Goal: Task Accomplishment & Management: Use online tool/utility

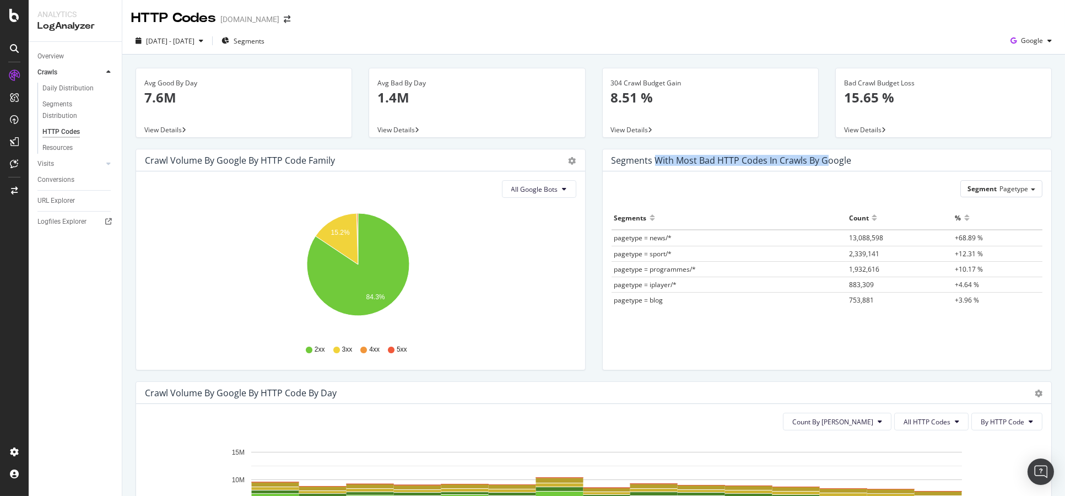
drag, startPoint x: 653, startPoint y: 156, endPoint x: 828, endPoint y: 157, distance: 175.1
click at [821, 157] on div "Segments with most bad HTTP codes in Crawls by google" at bounding box center [731, 160] width 240 height 11
click at [828, 157] on div "Segments with most bad HTTP codes in Crawls by google" at bounding box center [731, 160] width 240 height 11
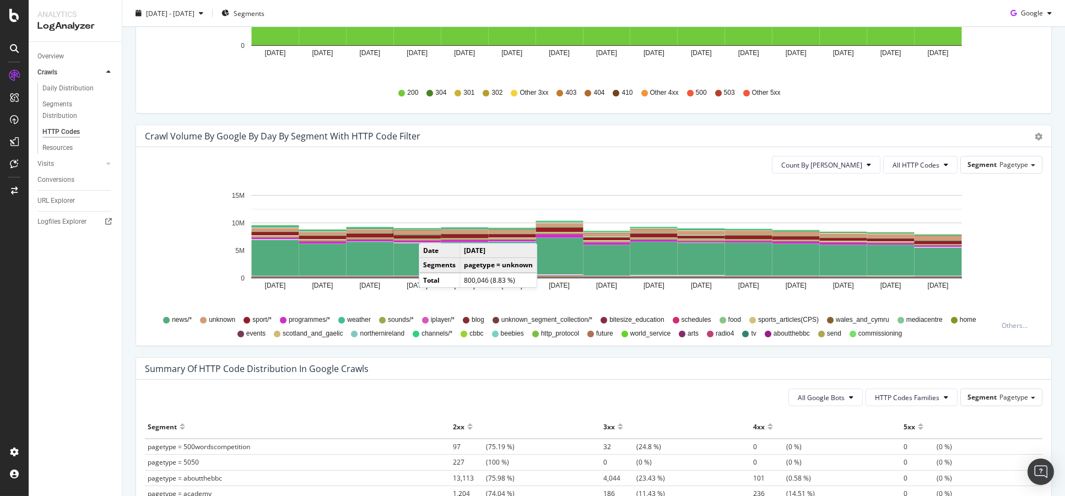
scroll to position [551, 0]
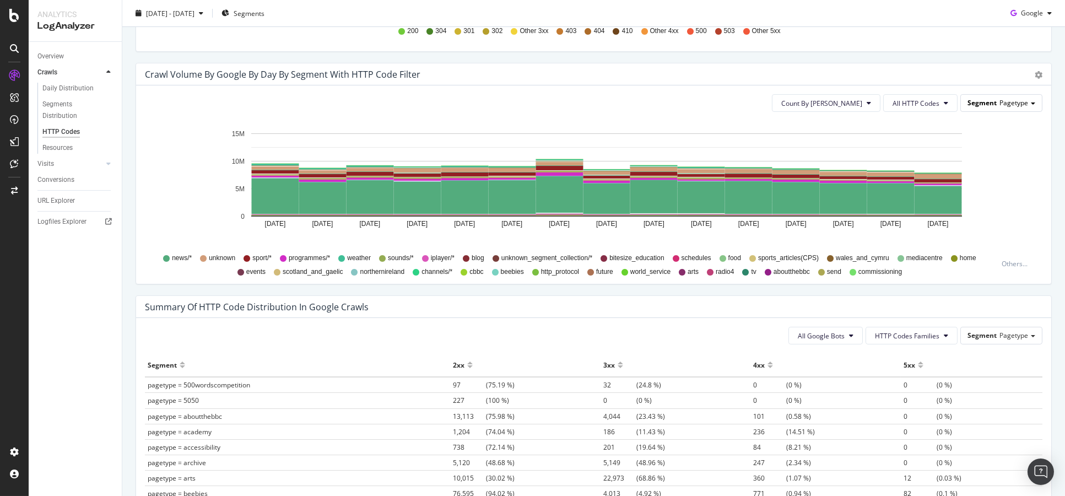
click at [968, 104] on span "Segment" at bounding box center [981, 102] width 29 height 9
click at [757, 116] on div "Count By Day All HTTP Codes Segment Pagetype Pagetype Programmes Host Advanced …" at bounding box center [593, 184] width 915 height 198
click at [904, 106] on span "All HTTP Codes" at bounding box center [915, 103] width 47 height 9
click at [725, 109] on div "Count By Day All HTTP Codes Segment Pagetype" at bounding box center [593, 103] width 897 height 18
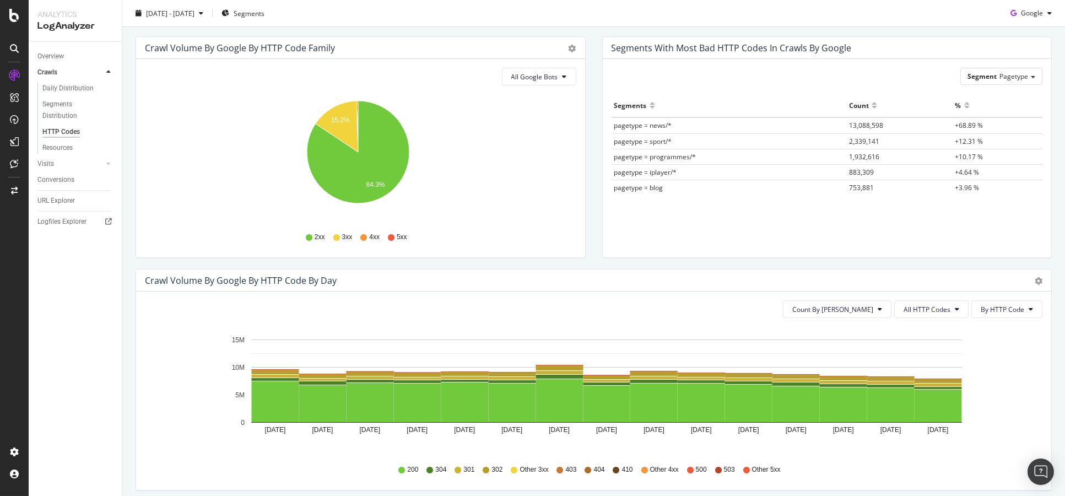
scroll to position [0, 0]
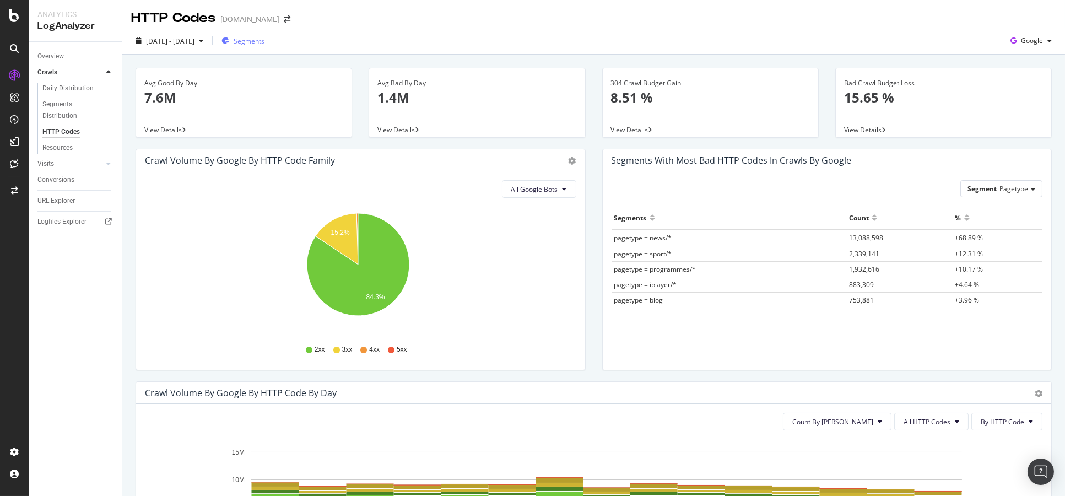
click at [248, 32] on button "Segments" at bounding box center [243, 41] width 52 height 18
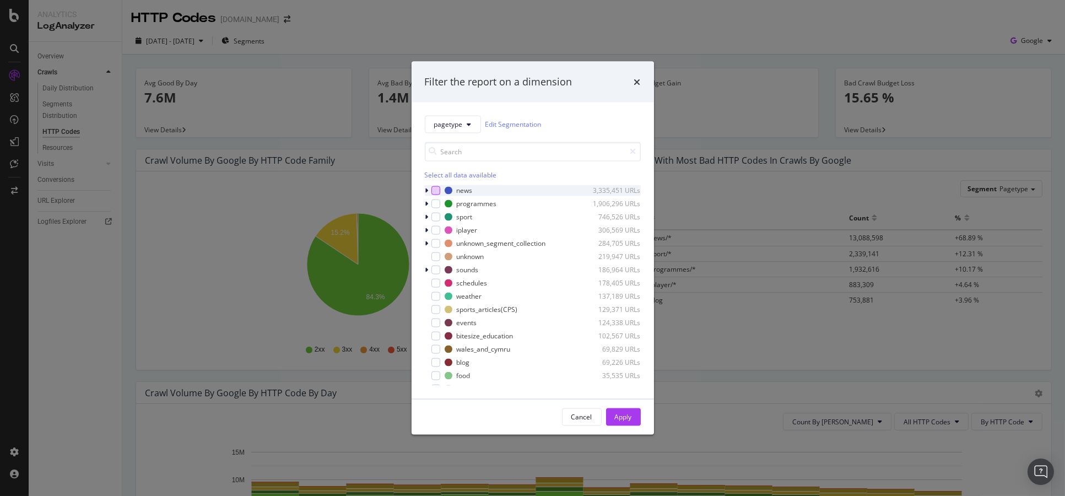
click at [431, 186] on div "modal" at bounding box center [435, 190] width 9 height 9
click at [618, 416] on div "Apply" at bounding box center [623, 416] width 17 height 9
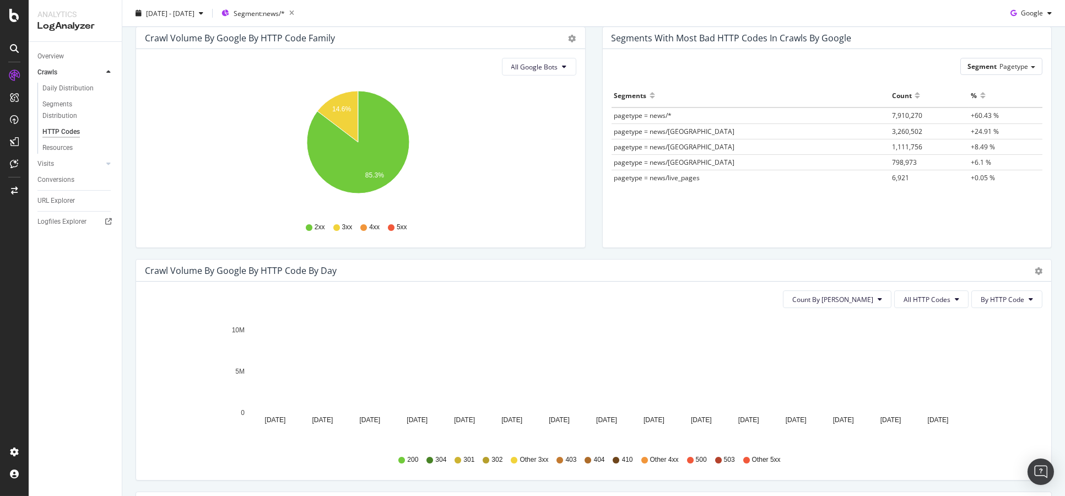
scroll to position [183, 0]
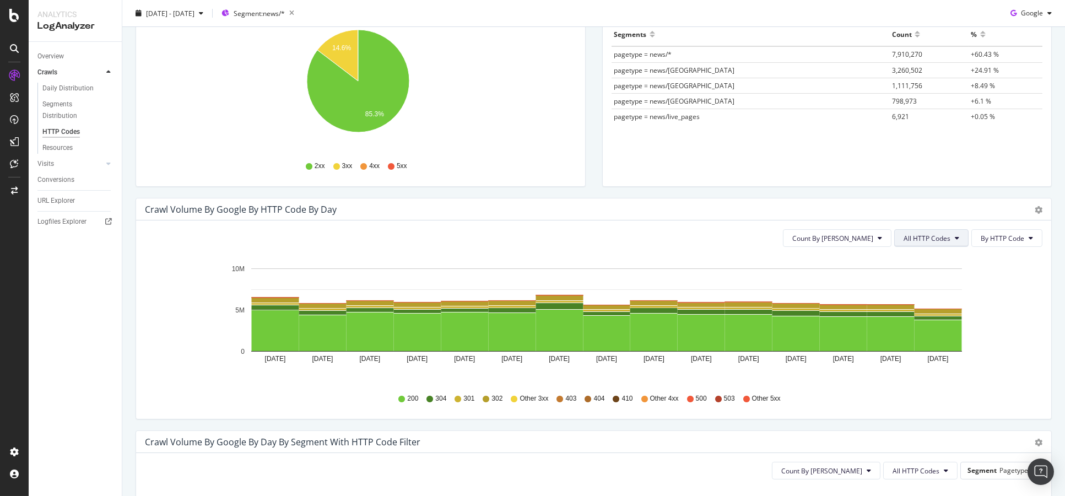
click at [914, 234] on span "All HTTP Codes" at bounding box center [926, 238] width 47 height 9
click at [930, 324] on span "3xx family" at bounding box center [924, 321] width 56 height 10
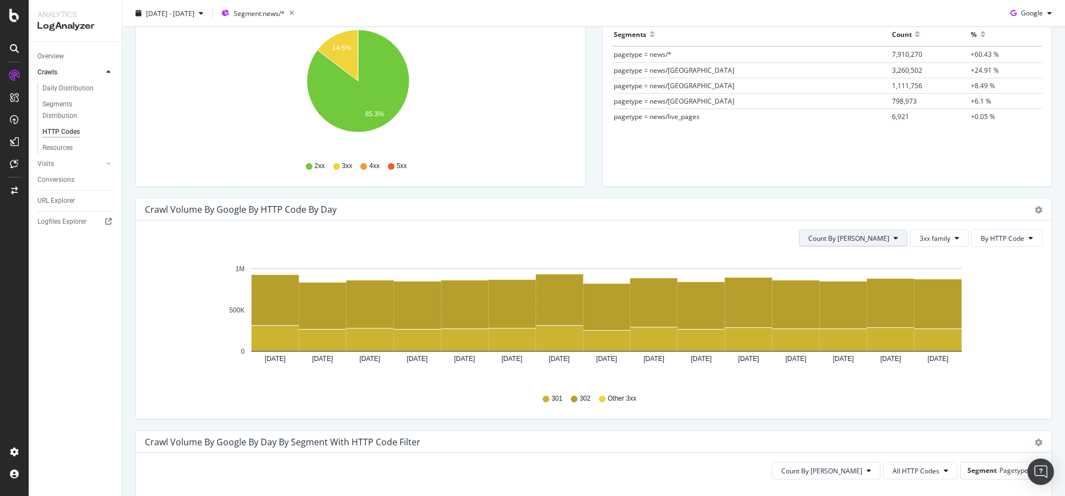
click at [844, 234] on span "Count By Day" at bounding box center [848, 238] width 81 height 9
click at [713, 235] on div "Count By Day 3xx family By HTTP Code" at bounding box center [593, 238] width 897 height 18
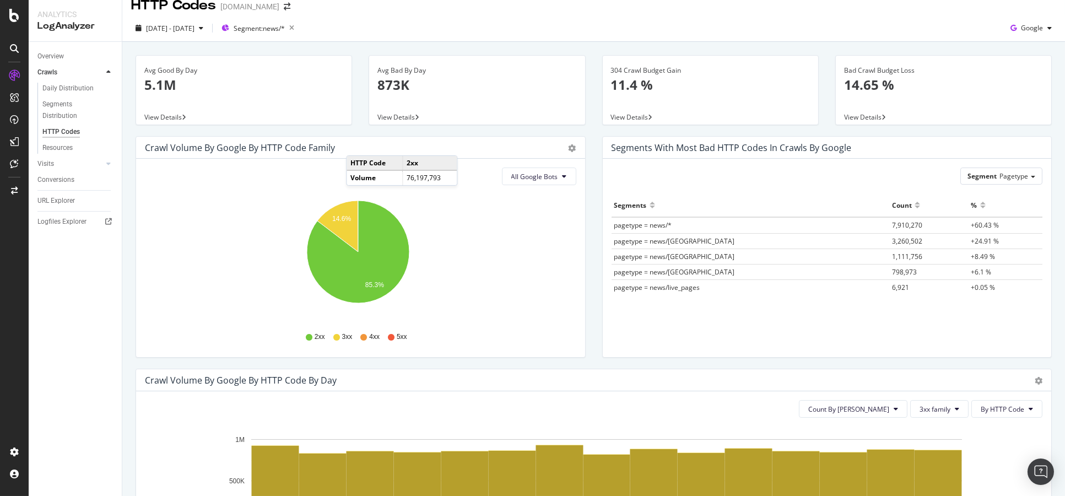
scroll to position [0, 0]
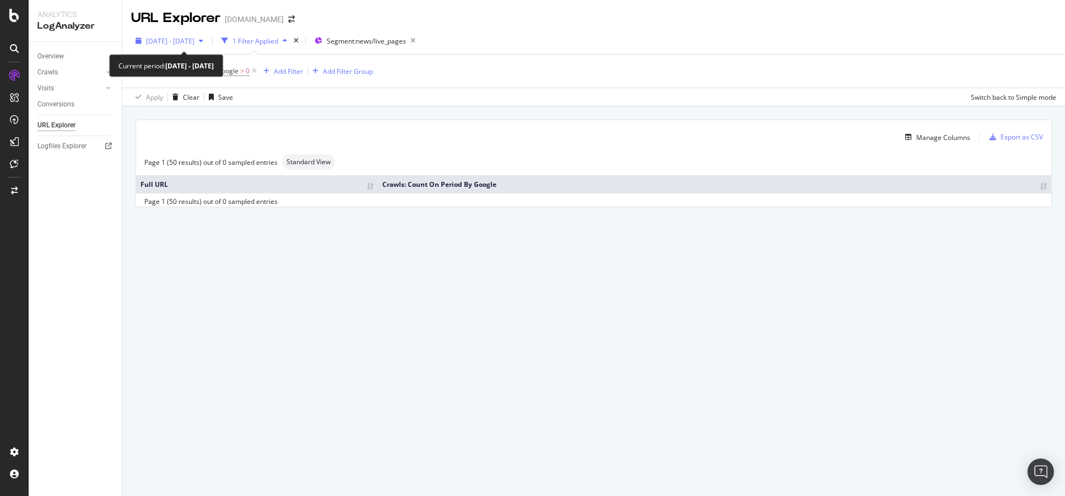
click at [162, 45] on div "[DATE] - [DATE]" at bounding box center [169, 40] width 77 height 17
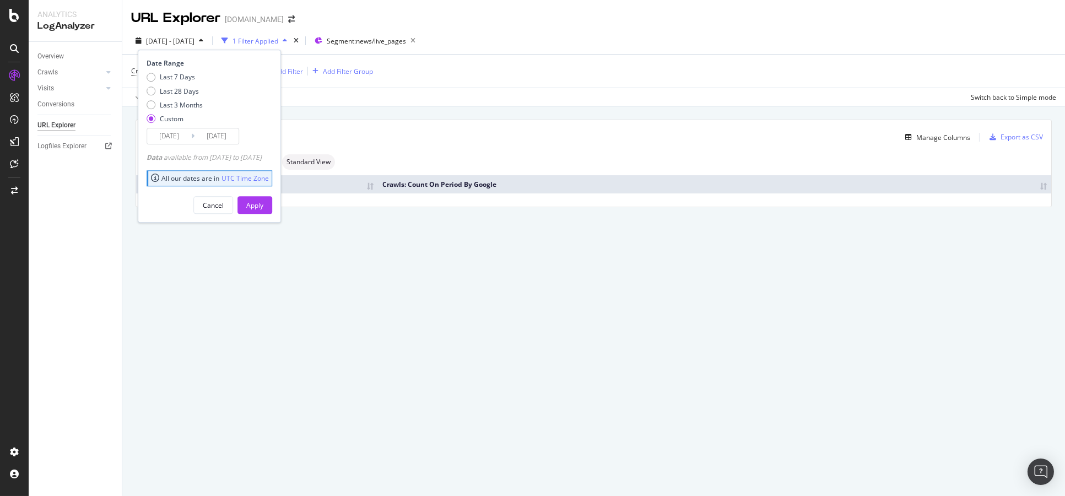
click at [178, 140] on input "[DATE]" at bounding box center [169, 135] width 44 height 15
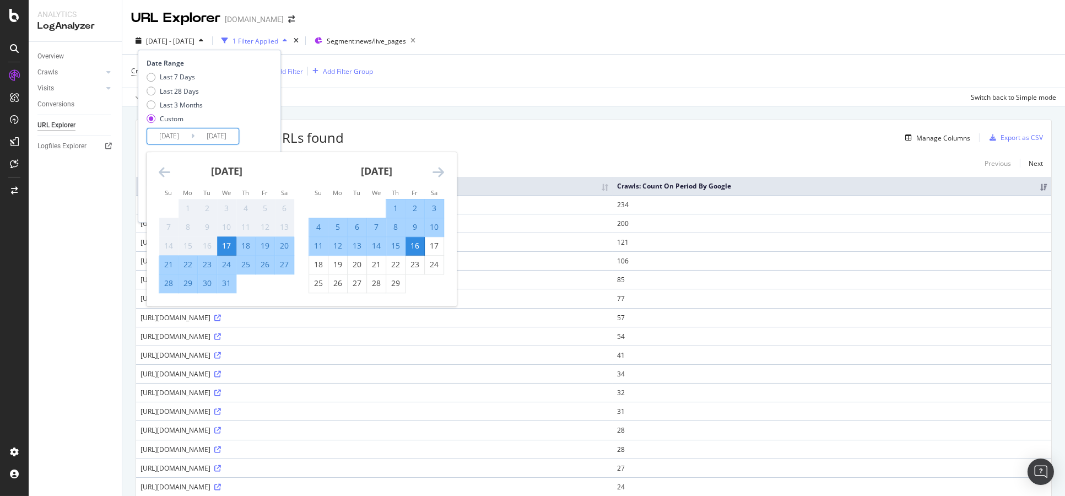
click at [598, 131] on div "Manage Columns" at bounding box center [657, 137] width 626 height 13
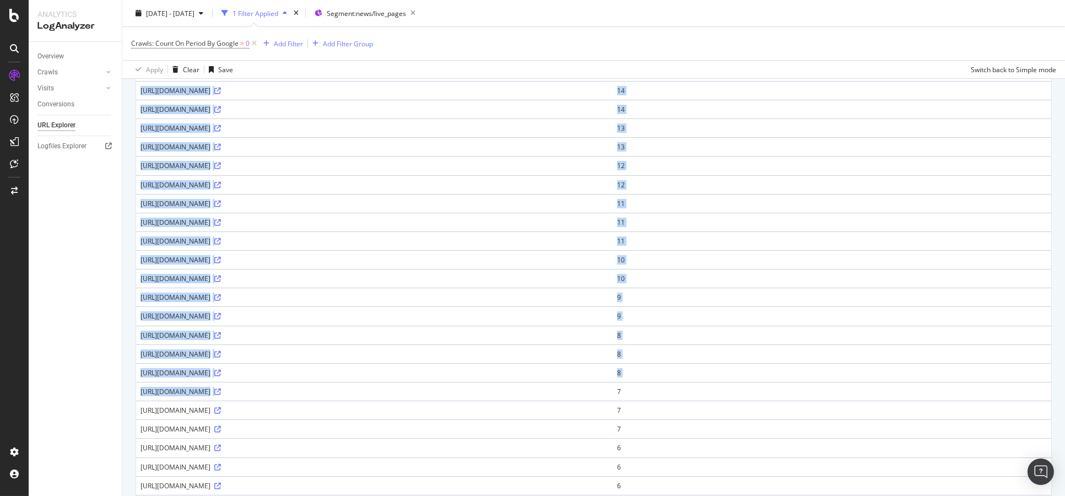
scroll to position [551, 0]
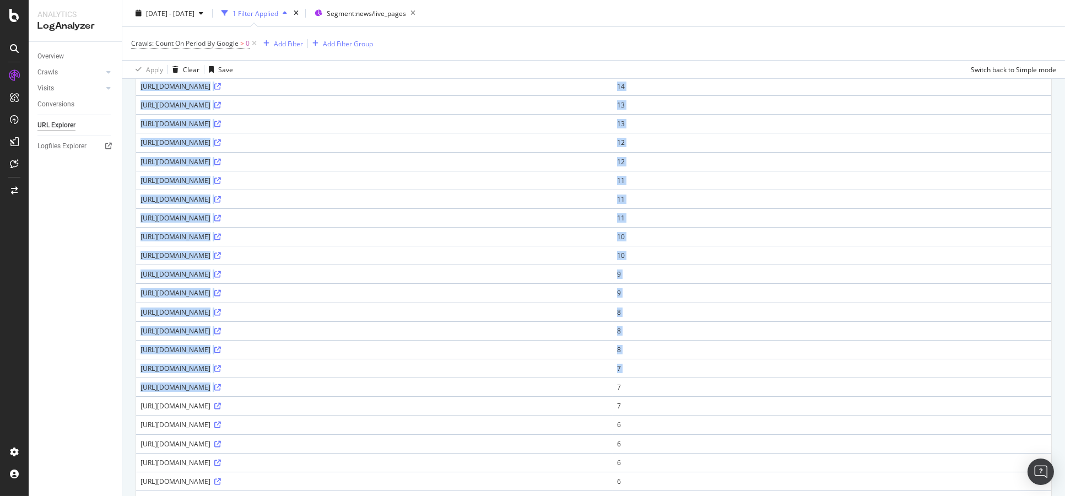
drag, startPoint x: 137, startPoint y: 202, endPoint x: 384, endPoint y: 383, distance: 306.1
click at [384, 383] on tbody "[URL][DOMAIN_NAME] 234 [URL][DOMAIN_NAME] 200 [URL][DOMAIN_NAME] 121 [URL][DOMA…" at bounding box center [593, 114] width 915 height 940
copy tbody "[URL][DOMAIN_NAME] 234 [URL][DOMAIN_NAME] 200 [URL][DOMAIN_NAME] 121 [URL][DOMA…"
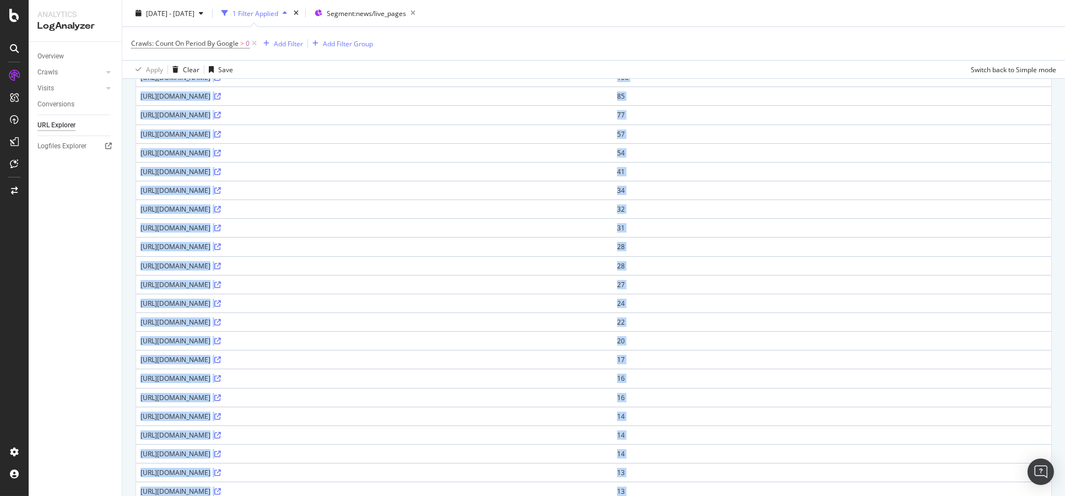
scroll to position [0, 0]
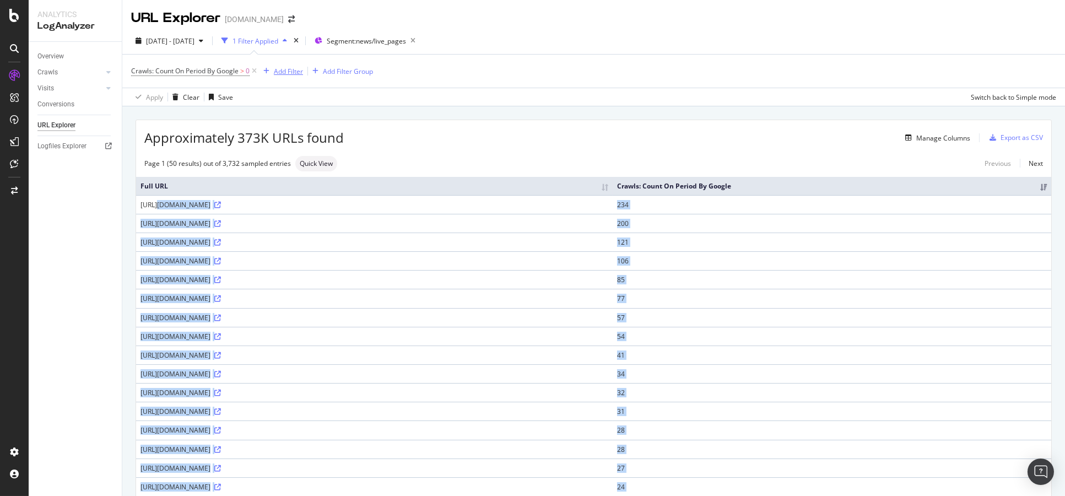
click at [274, 73] on div "Add Filter" at bounding box center [288, 71] width 29 height 9
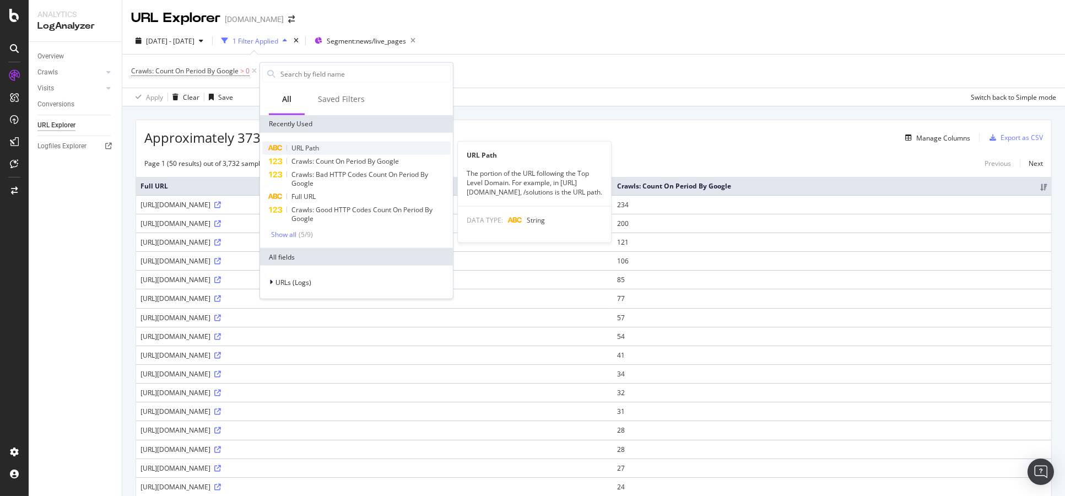
click at [295, 151] on span "URL Path" at bounding box center [305, 147] width 28 height 9
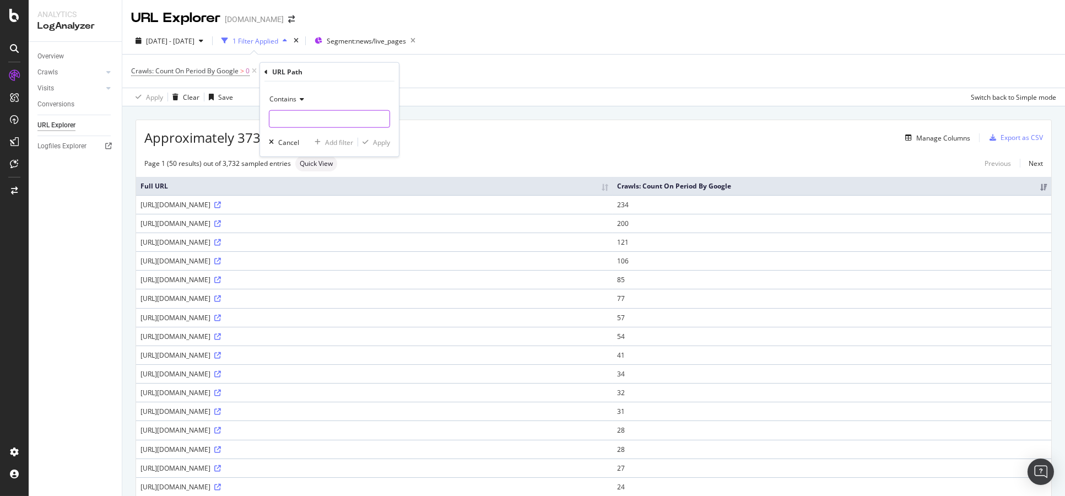
click at [294, 113] on input "text" at bounding box center [329, 119] width 120 height 18
type input "/live/"
click at [385, 147] on div "Apply" at bounding box center [381, 141] width 17 height 9
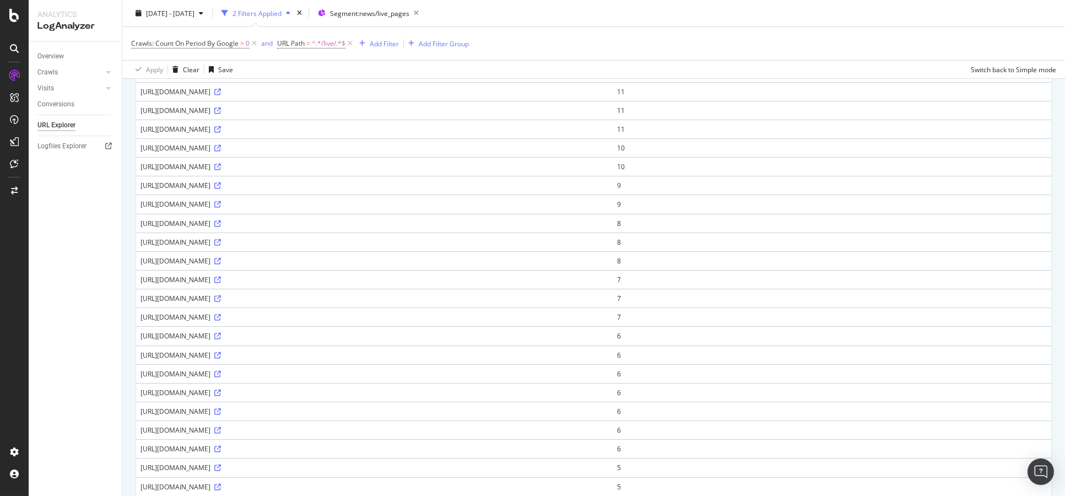
scroll to position [699, 0]
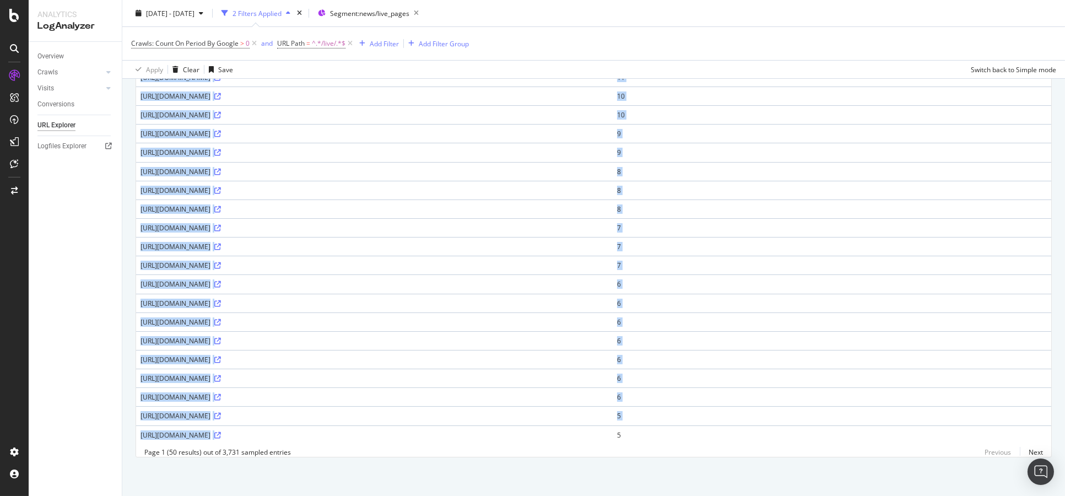
drag, startPoint x: 145, startPoint y: 205, endPoint x: 359, endPoint y: 424, distance: 305.3
copy tbody "[URL][DOMAIN_NAME] 234 [URL][DOMAIN_NAME] 200 [URL][DOMAIN_NAME] 121 [URL][DOMA…"
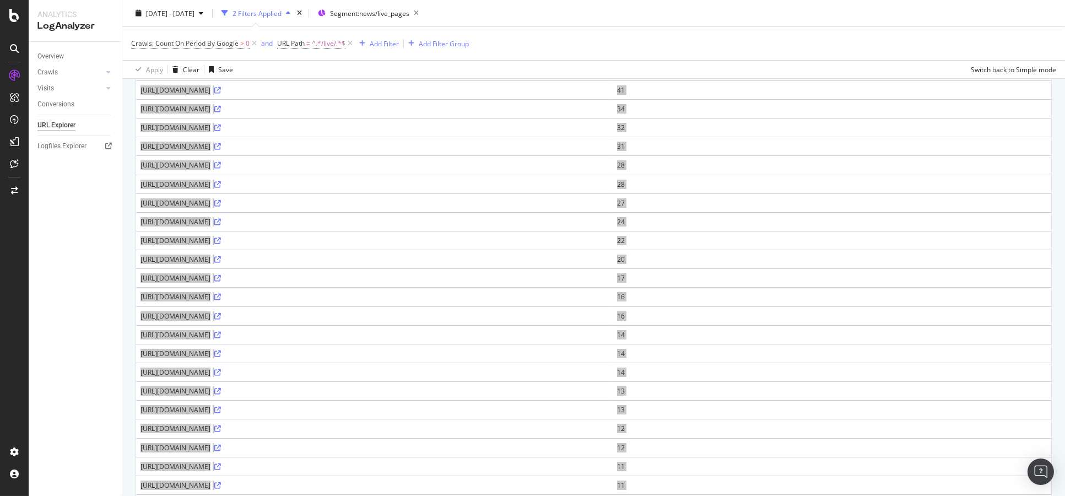
scroll to position [26, 0]
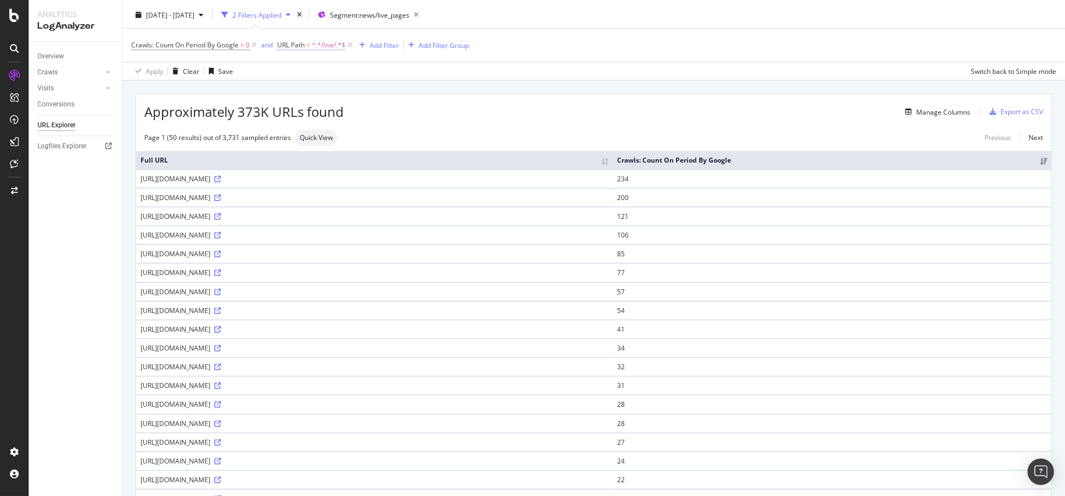
click at [320, 45] on span "^.*/live/.*$" at bounding box center [329, 44] width 34 height 15
drag, startPoint x: 330, startPoint y: 78, endPoint x: 331, endPoint y: 93, distance: 14.9
click at [330, 85] on div "Contains /live/" at bounding box center [347, 80] width 121 height 37
click at [331, 94] on input "/live/" at bounding box center [340, 91] width 104 height 18
paste input "\/news\/live\/.*-[00-9]{8}"
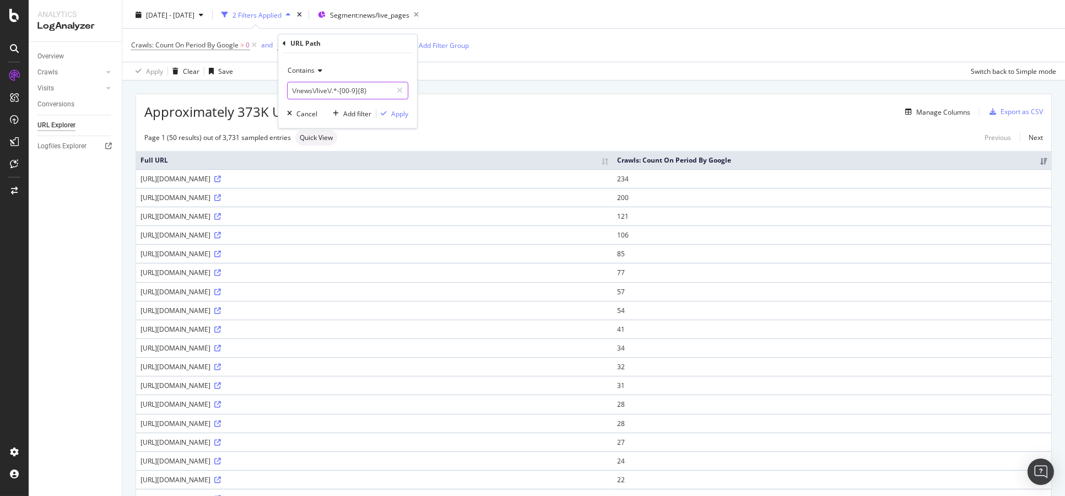
type input "\/news\/live\/.*-[00-9]{8}"
click at [307, 74] on span "Contains" at bounding box center [301, 70] width 27 height 9
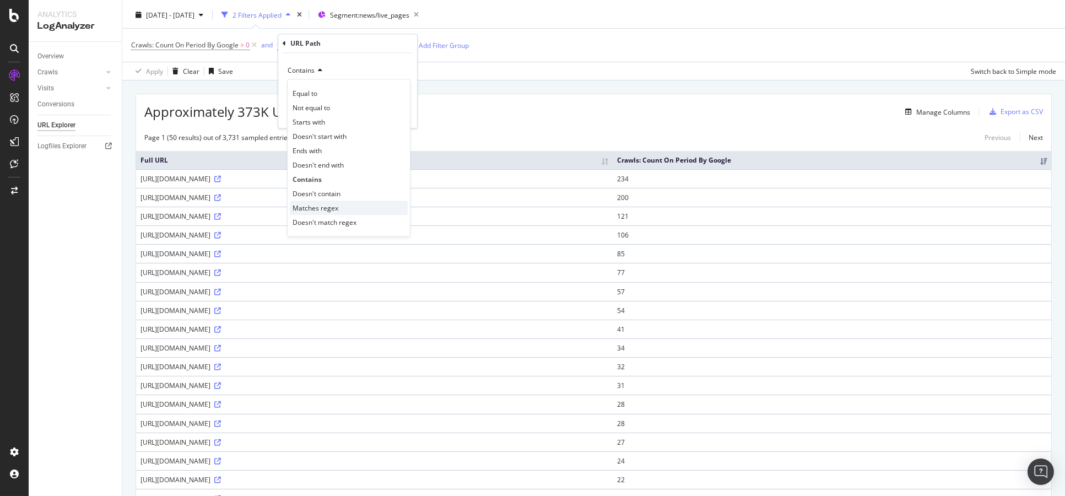
click at [333, 210] on span "Matches regex" at bounding box center [315, 207] width 46 height 9
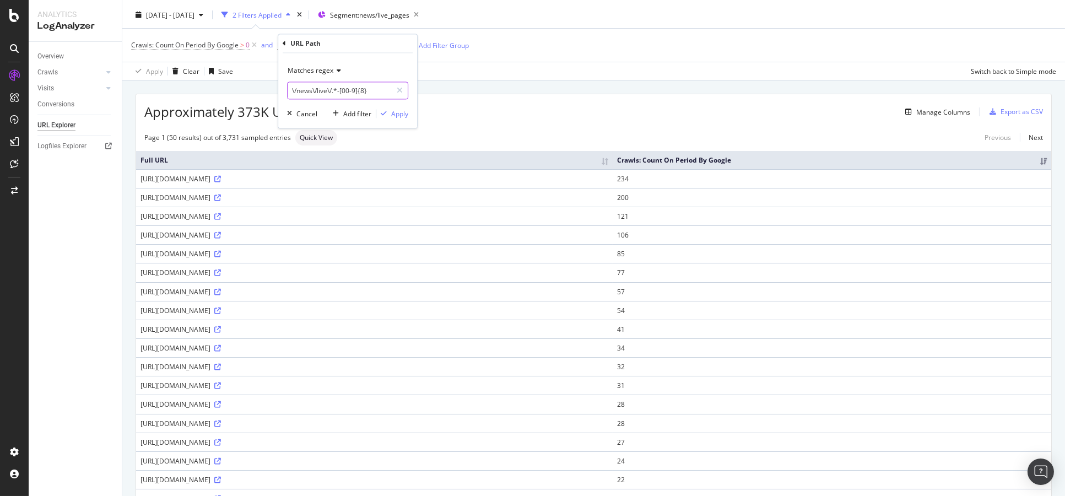
click at [346, 90] on input "\/news\/live\/.*-[00-9]{8}" at bounding box center [340, 91] width 104 height 18
click at [400, 113] on div "Apply" at bounding box center [399, 113] width 17 height 9
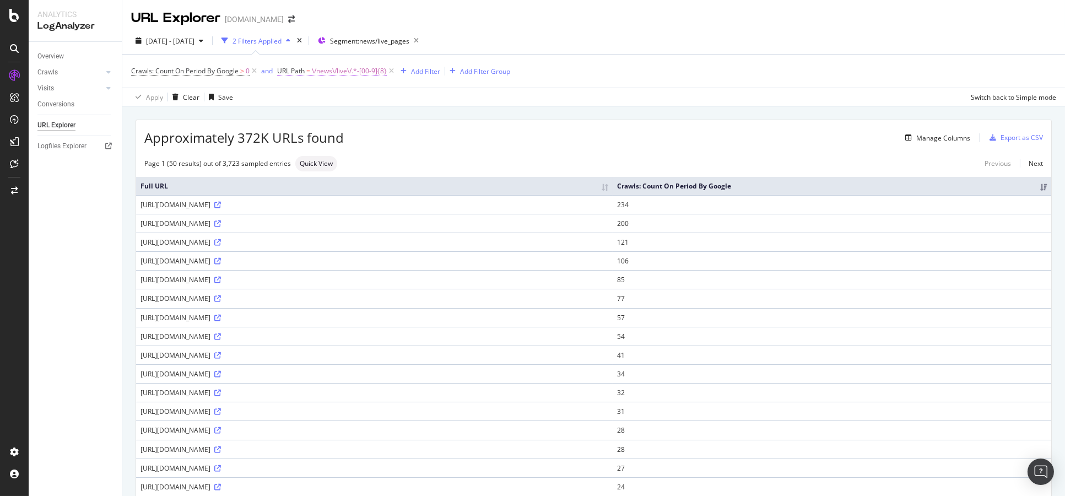
click at [348, 71] on span "\/news\/live\/.*-[00-9]{8}" at bounding box center [349, 70] width 75 height 15
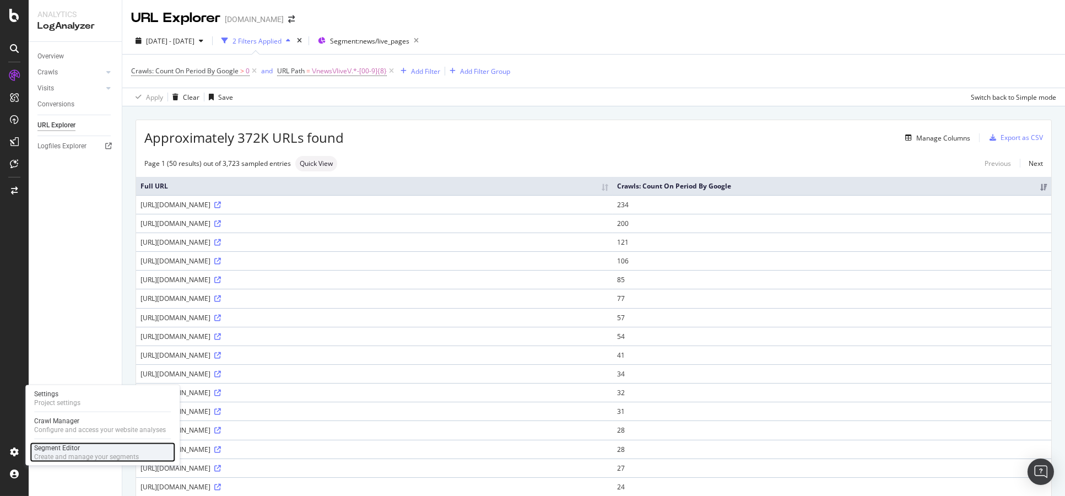
drag, startPoint x: 45, startPoint y: 451, endPoint x: 51, endPoint y: 446, distance: 7.1
click at [45, 450] on div "Segment Editor" at bounding box center [86, 447] width 105 height 9
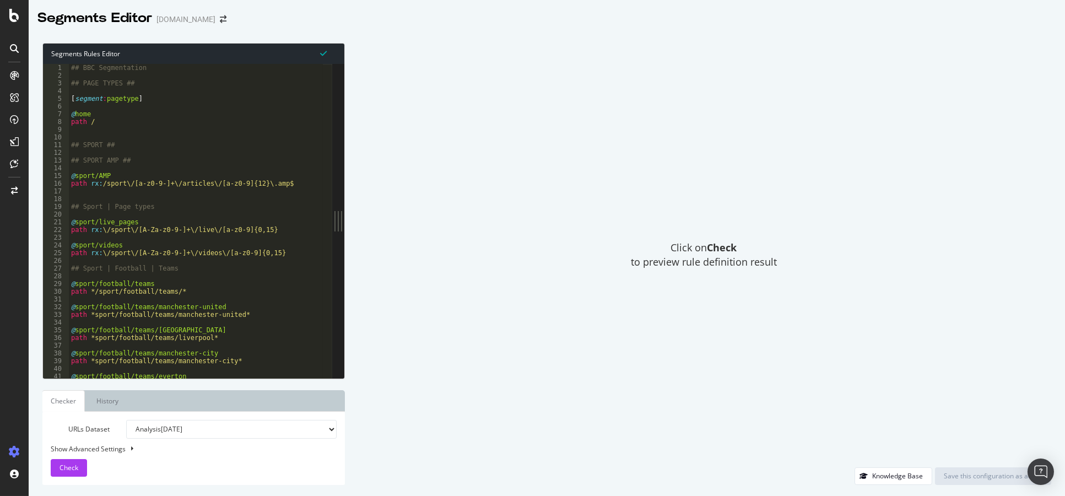
type textarea "[segment:pagetype]"
click at [251, 97] on div "## BBC Segmentation ## PAGE TYPES ## [ segment : pagetype ] @ home path / ## SP…" at bounding box center [213, 224] width 288 height 321
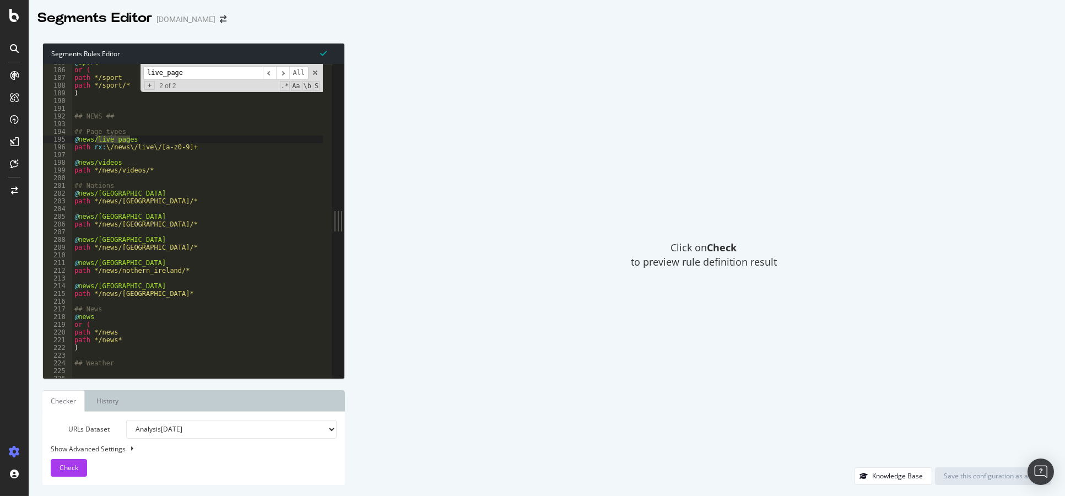
scroll to position [1278, 0]
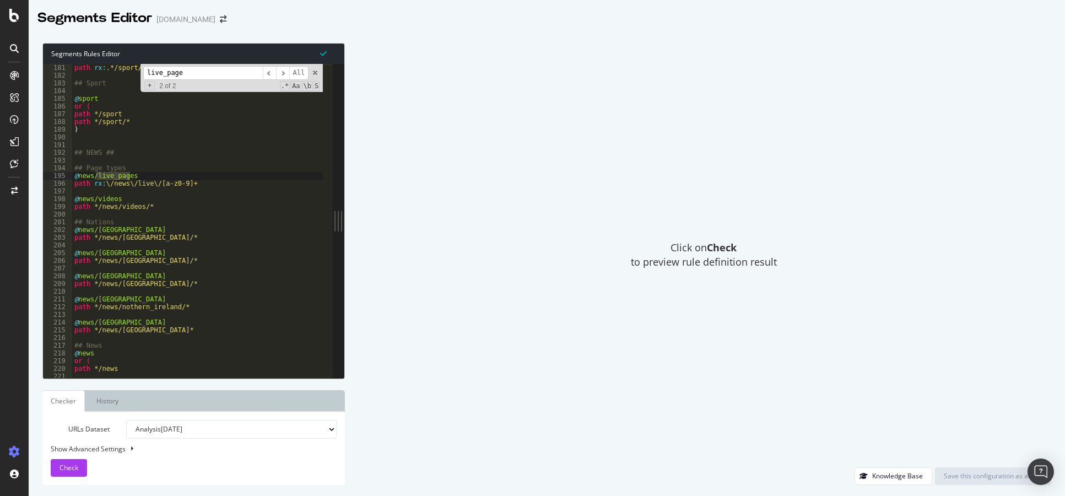
type input "live_page"
type textarea "path rx:\/news\/live\/[a-z0-9]+"
click at [199, 183] on div "@ sports_articles(CPS) path rx : .*/sport/.*/\d{8}$ ## Sport @ sport or ( path …" at bounding box center [216, 216] width 288 height 321
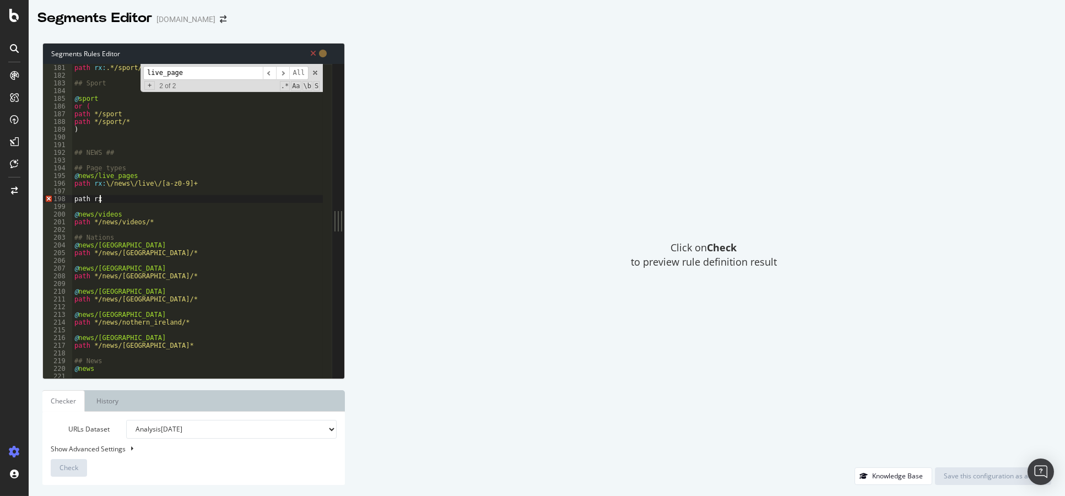
scroll to position [0, 2]
paste textarea "\/news\/live\/.*-[00-9]{8}"
type textarea "path rx: \/news\/live\/.*-[00-9]{8}"
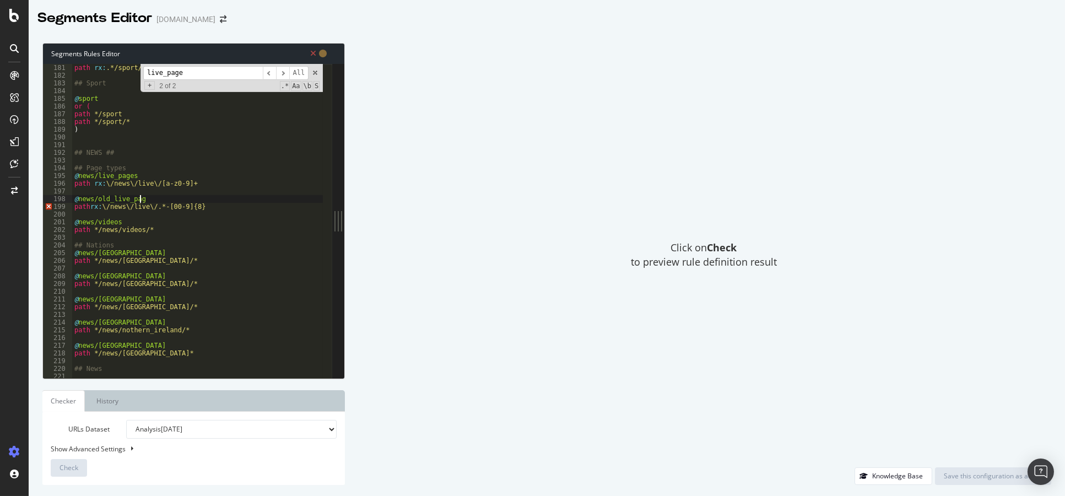
scroll to position [0, 6]
click at [109, 207] on div "@ sports_articles(CPS) path rx : .*/sport/.*/\d{8}$ ## Sport @ sport or ( path …" at bounding box center [216, 216] width 288 height 321
type textarea "path rx:\/news\/live\/.*-[00-9]{8}"
click at [59, 465] on button "Check" at bounding box center [69, 468] width 36 height 18
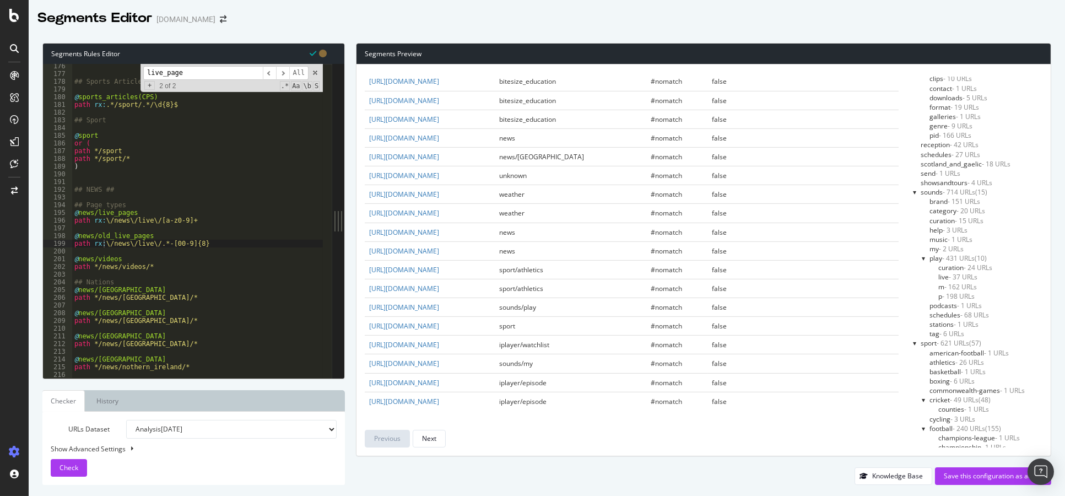
scroll to position [428, 0]
click at [248, 442] on div "URLs Dataset Analysis 2025 Sep. 2nd Analysis 2025 Aug. 5th Analysis 2025 Jul. 1…" at bounding box center [194, 448] width 286 height 57
click at [252, 436] on select "Analysis 2025 Sep. 2nd Analysis 2025 Aug. 5th Analysis 2025 Jul. 1st Analysis 2…" at bounding box center [231, 429] width 210 height 19
select select "log_analysis:202401"
click at [126, 420] on select "Analysis 2025 Sep. 2nd Analysis 2025 Aug. 5th Analysis 2025 Jul. 1st Analysis 2…" at bounding box center [231, 429] width 210 height 19
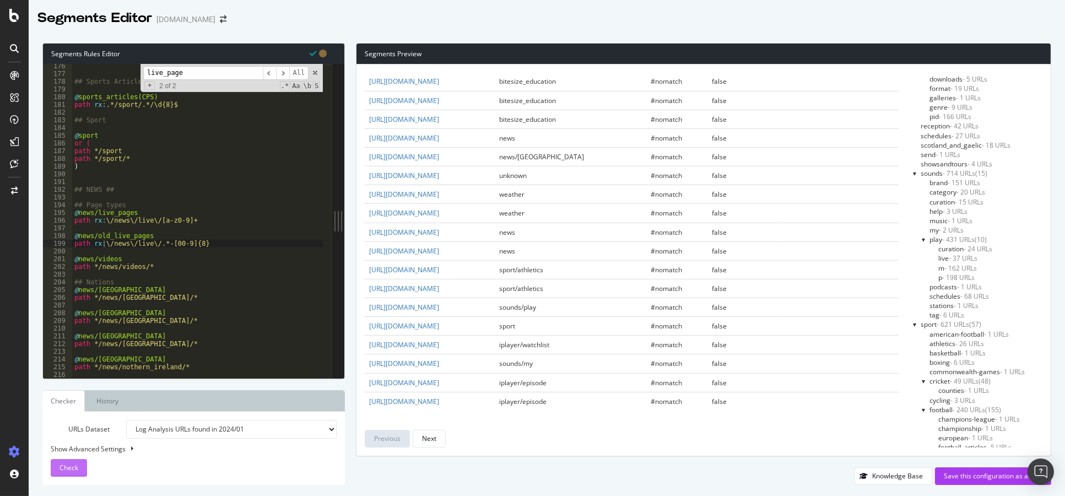
click at [52, 472] on button "Check" at bounding box center [69, 468] width 36 height 18
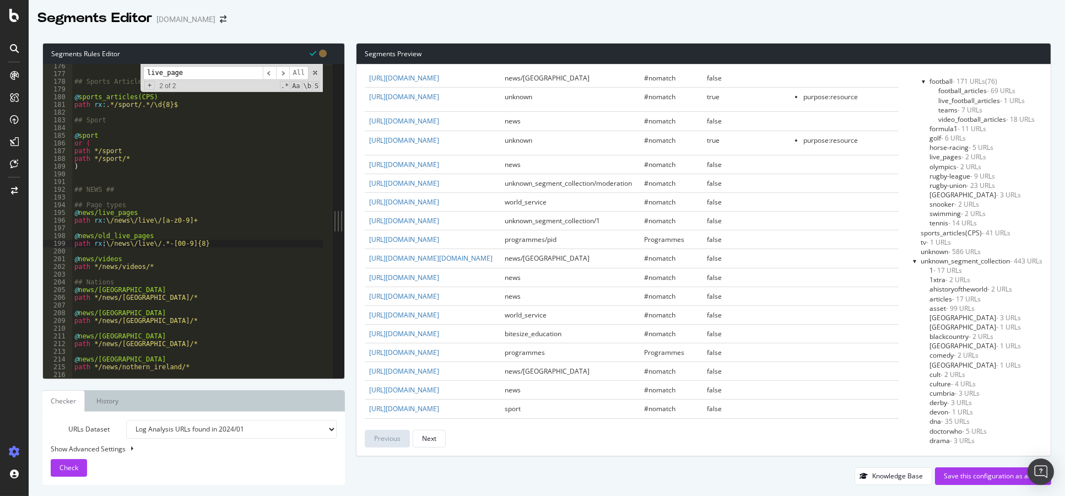
scroll to position [551, 0]
click at [913, 238] on div at bounding box center [915, 239] width 4 height 9
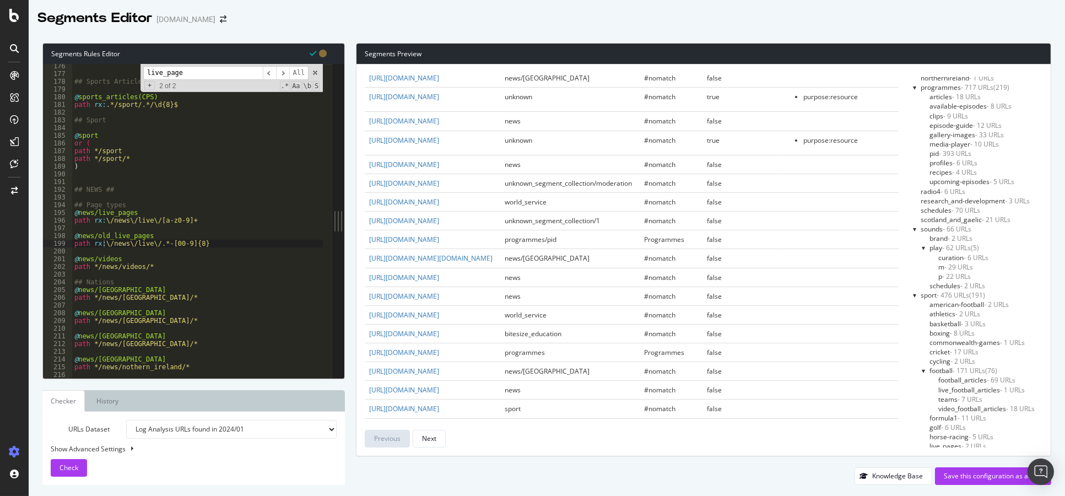
scroll to position [238, 0]
click at [913, 297] on div at bounding box center [915, 296] width 4 height 9
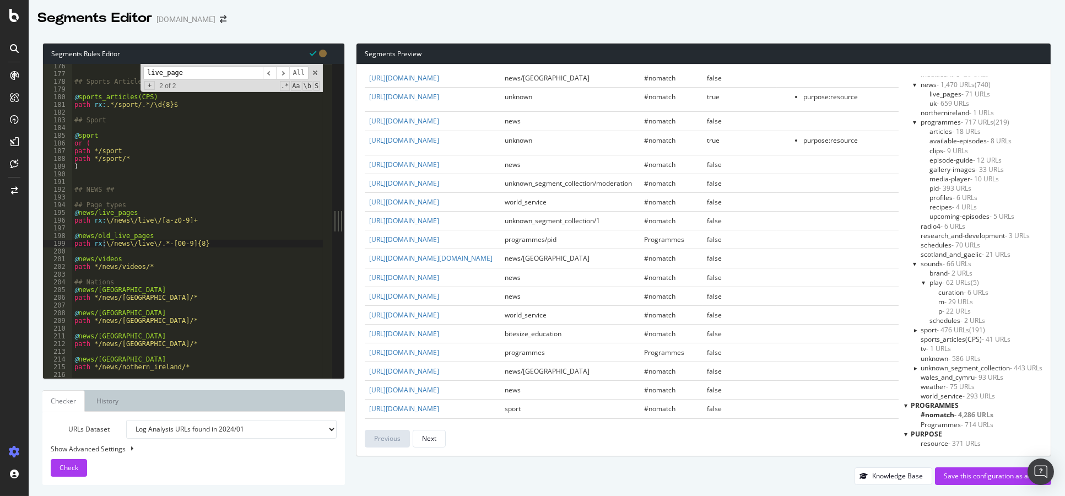
click at [913, 261] on div at bounding box center [915, 263] width 4 height 9
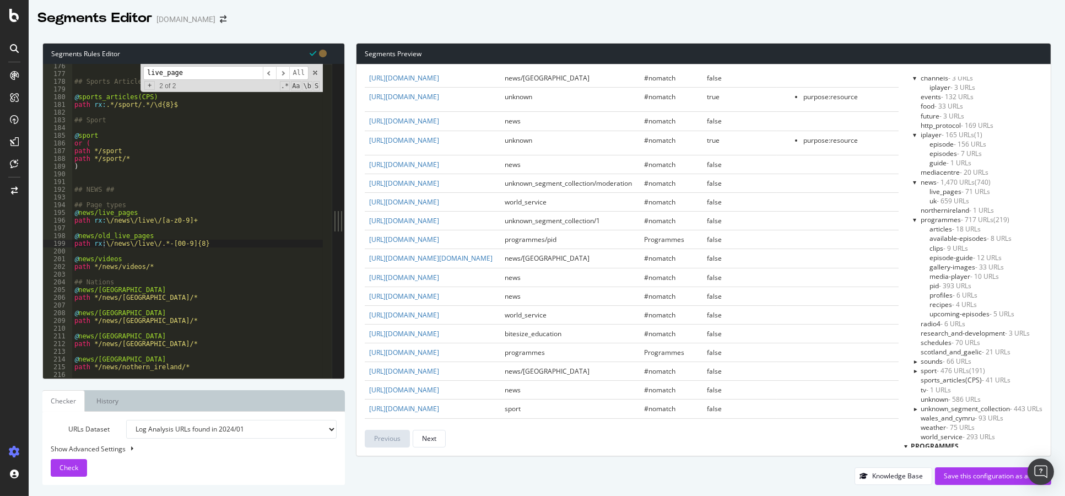
scroll to position [87, 0]
click at [913, 241] on div at bounding box center [915, 240] width 4 height 9
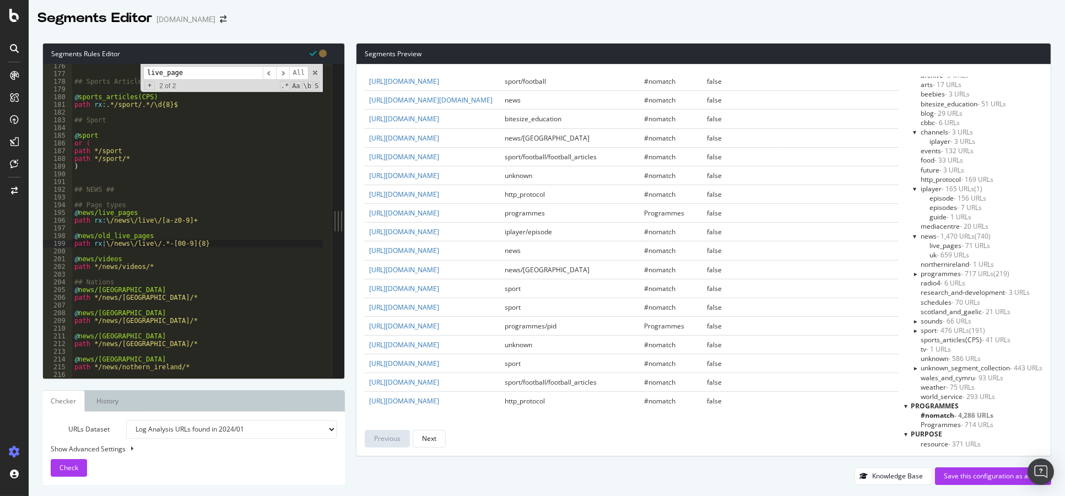
scroll to position [2080, 0]
click at [1017, 480] on div "Save this configuration as active" at bounding box center [992, 475] width 99 height 9
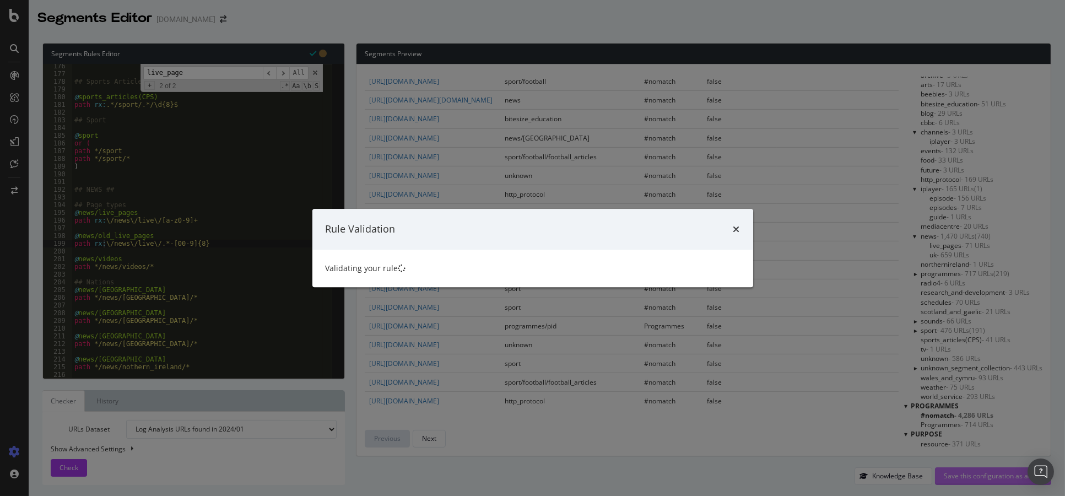
scroll to position [0, 0]
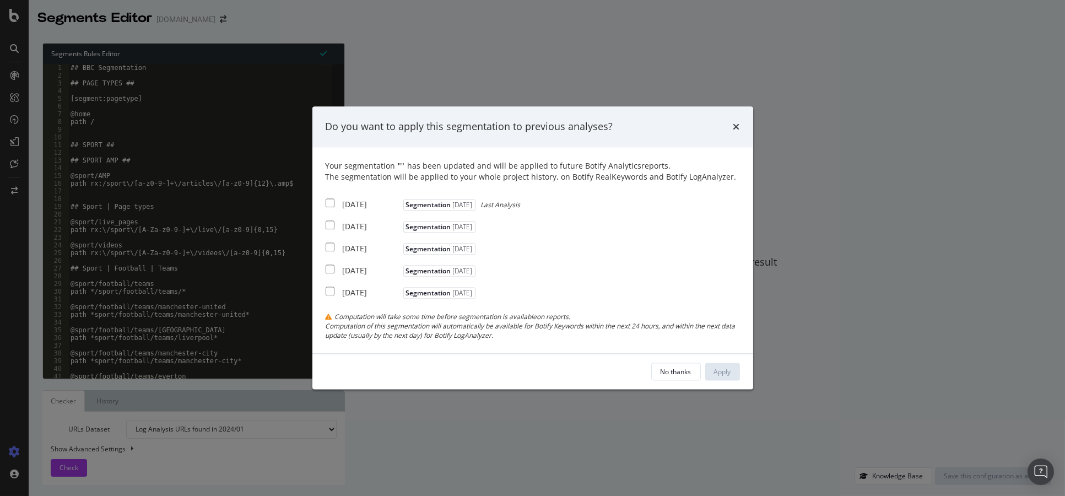
click at [343, 209] on div "2025 Sep. 2nd" at bounding box center [372, 204] width 58 height 11
checkbox input "true"
click at [350, 230] on div "2025 Aug. 5th" at bounding box center [372, 226] width 58 height 11
checkbox input "true"
click at [351, 245] on div "2025 Jul. 1st" at bounding box center [372, 248] width 58 height 11
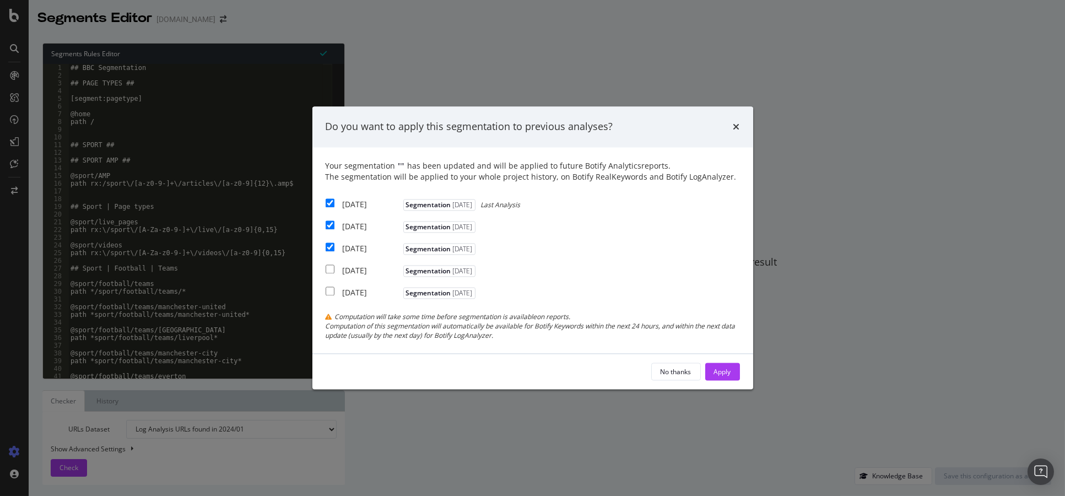
checkbox input "true"
click at [714, 372] on div "Apply" at bounding box center [722, 371] width 17 height 9
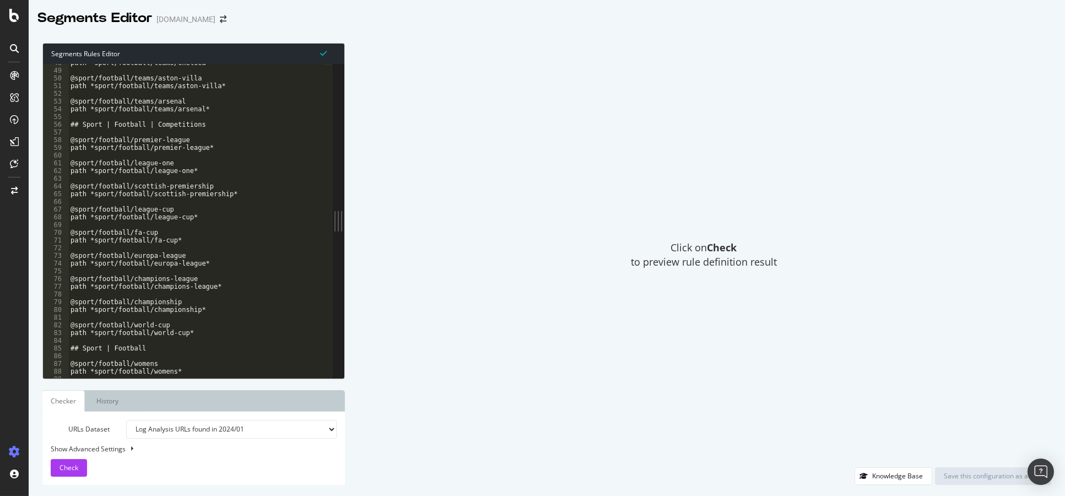
scroll to position [338, 0]
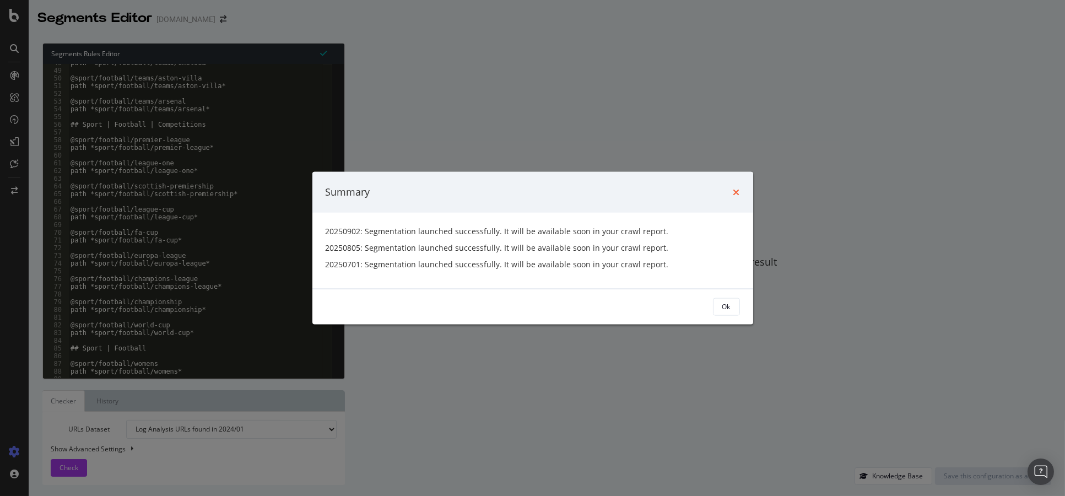
click at [739, 191] on icon "times" at bounding box center [736, 191] width 7 height 9
